Goal: Find specific page/section: Find specific page/section

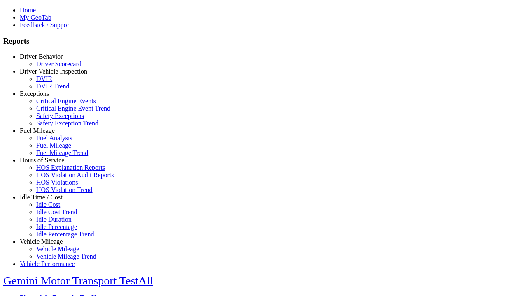
click at [47, 97] on link "Exceptions" at bounding box center [34, 93] width 29 height 7
click at [54, 119] on link "Safety Exceptions" at bounding box center [60, 115] width 48 height 7
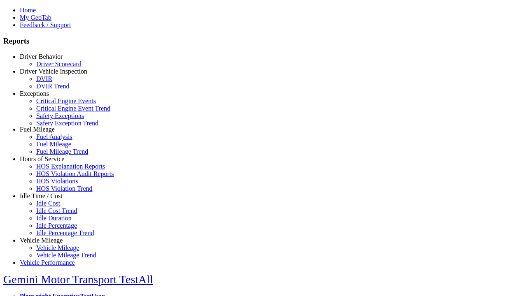
select select "**********"
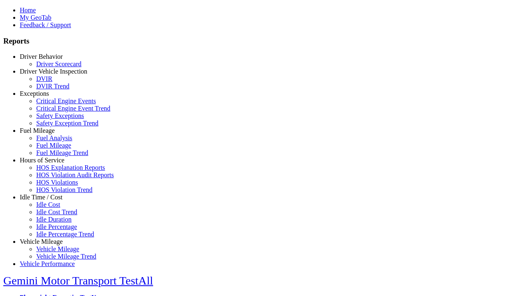
type input "**********"
